Goal: Task Accomplishment & Management: Use online tool/utility

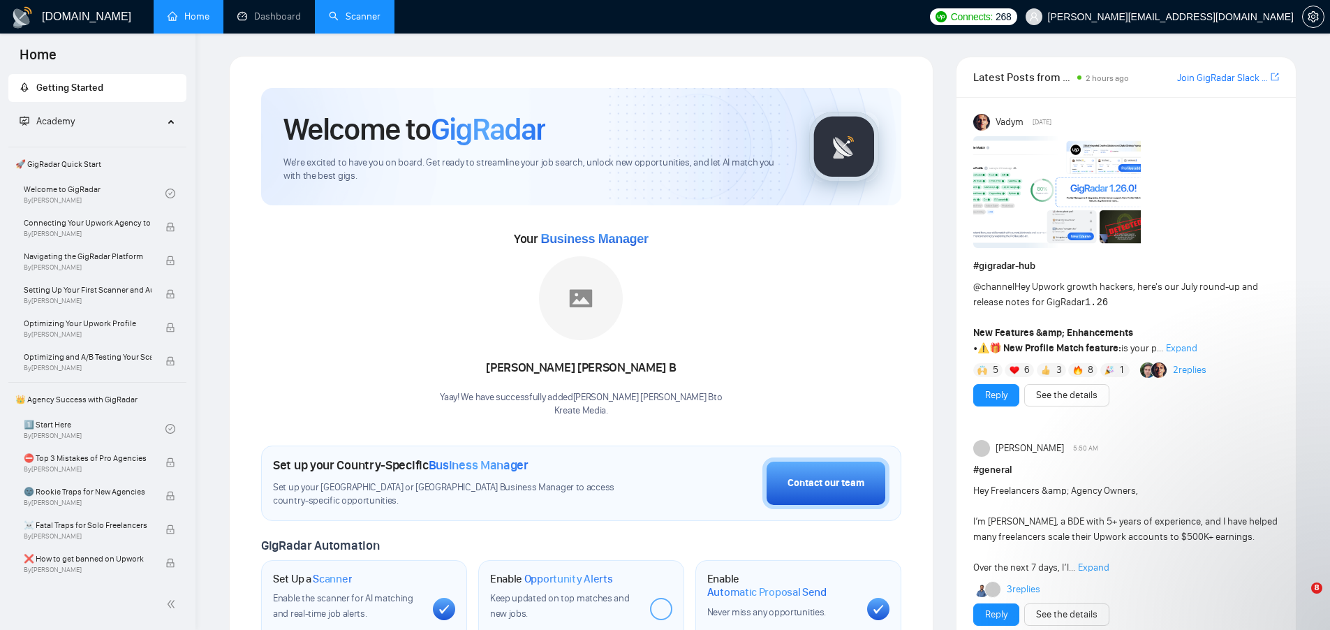
click at [354, 17] on link "Scanner" at bounding box center [355, 16] width 52 height 12
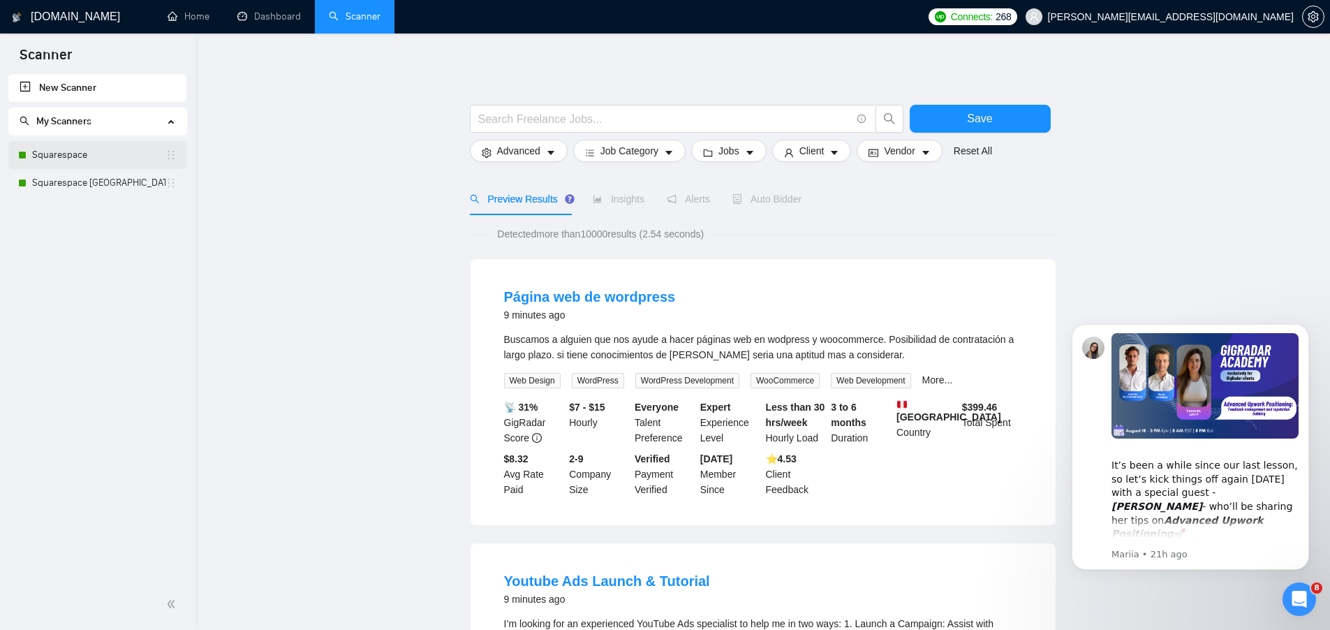
click at [72, 147] on link "Squarespace" at bounding box center [98, 155] width 133 height 28
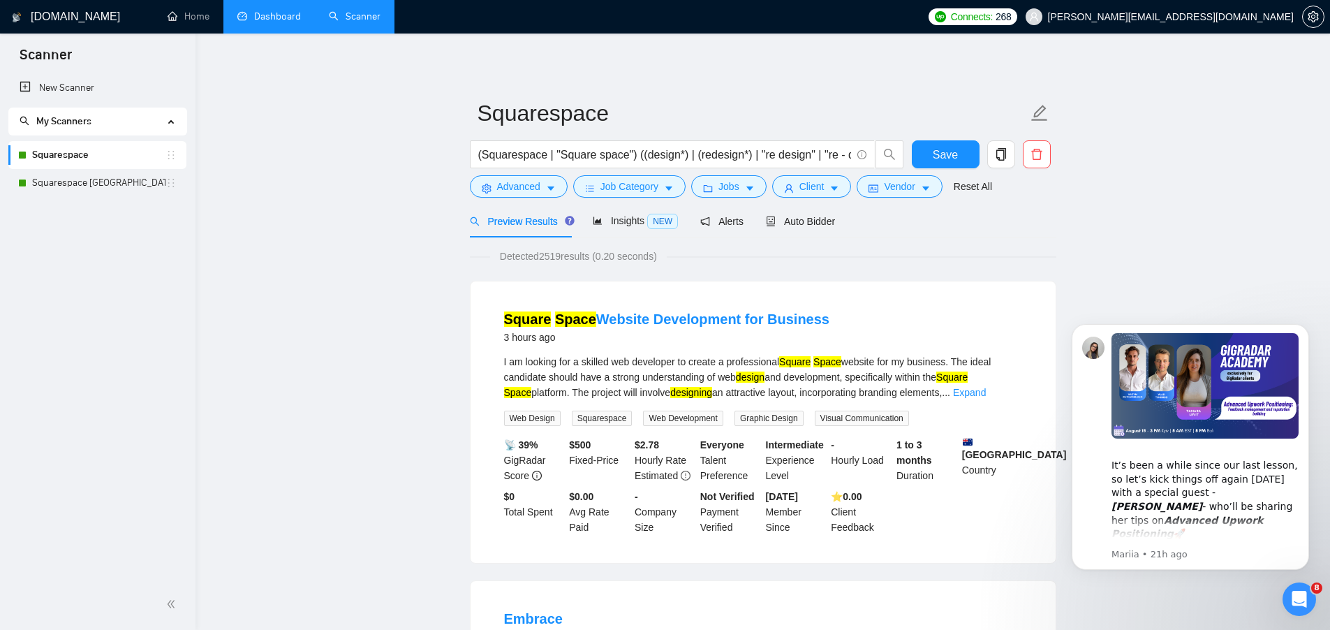
click at [264, 18] on link "Dashboard" at bounding box center [269, 16] width 64 height 12
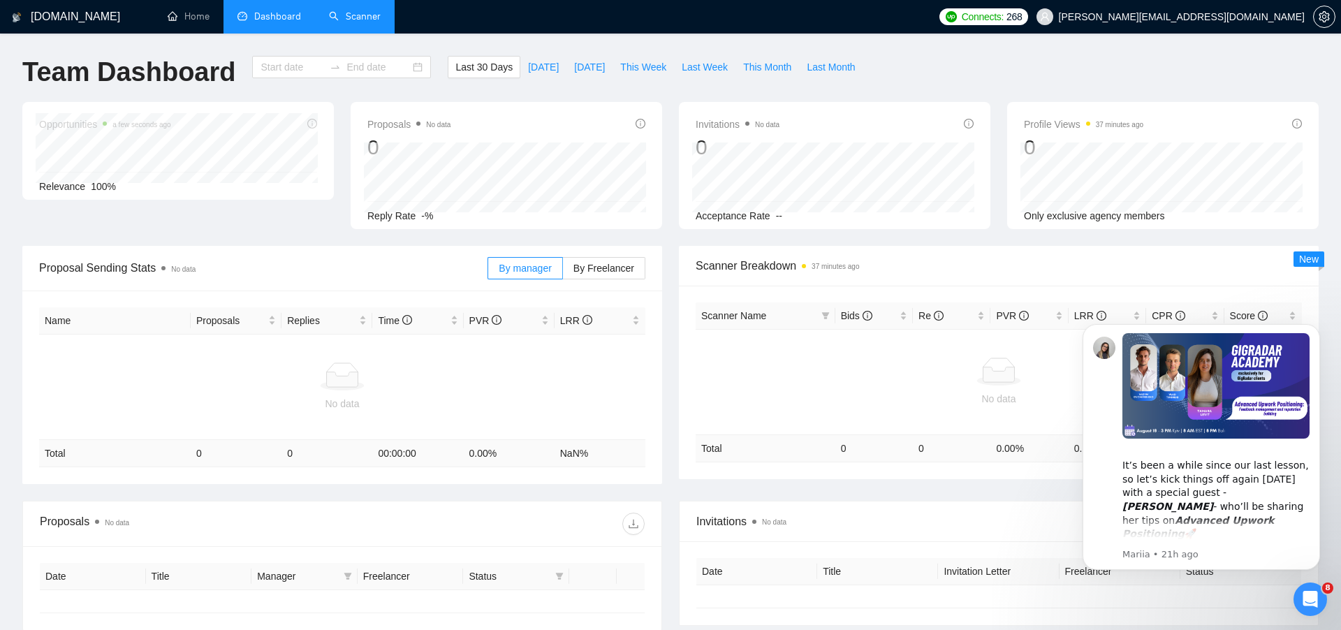
type input "[DATE]"
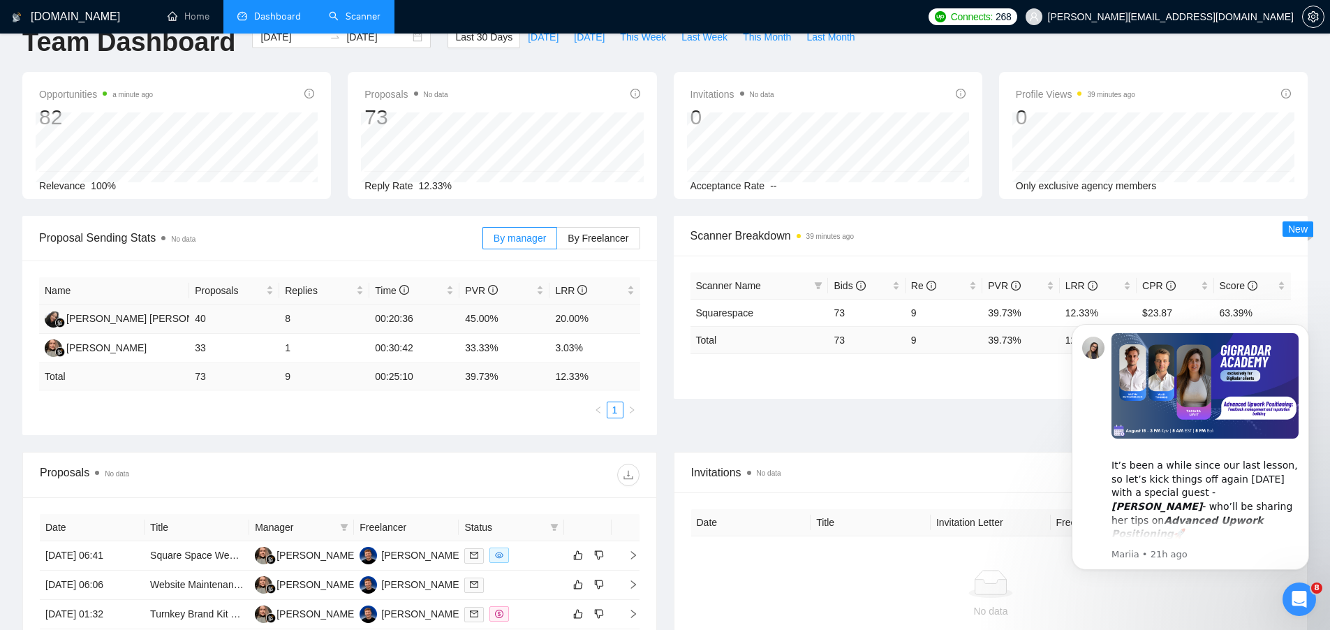
scroll to position [28, 0]
